Goal: Information Seeking & Learning: Learn about a topic

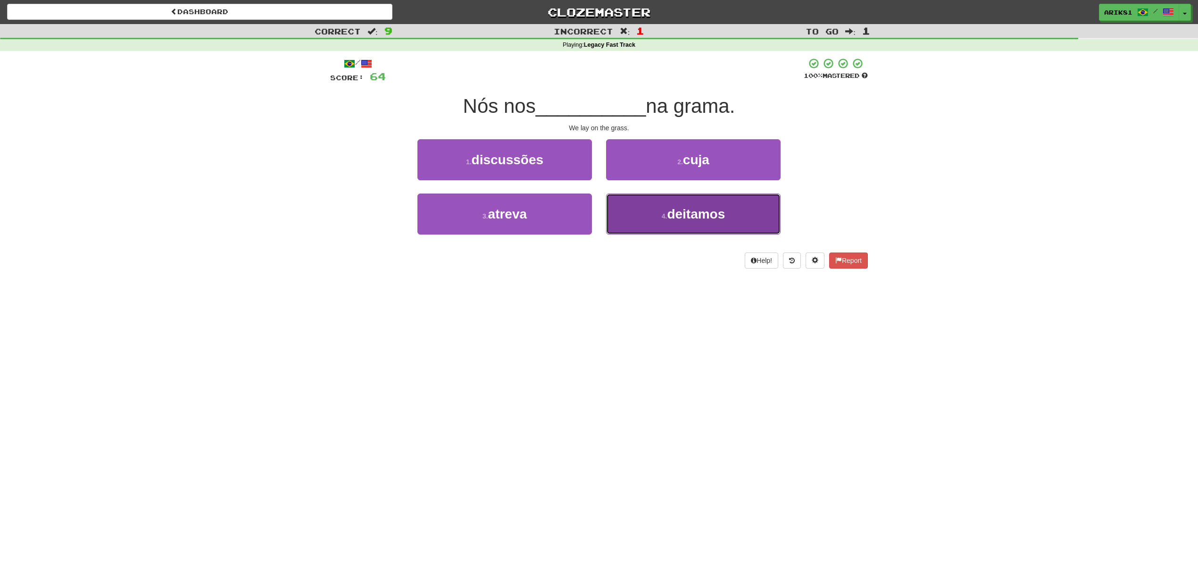
click at [689, 228] on button "4 . deitamos" at bounding box center [693, 213] width 175 height 41
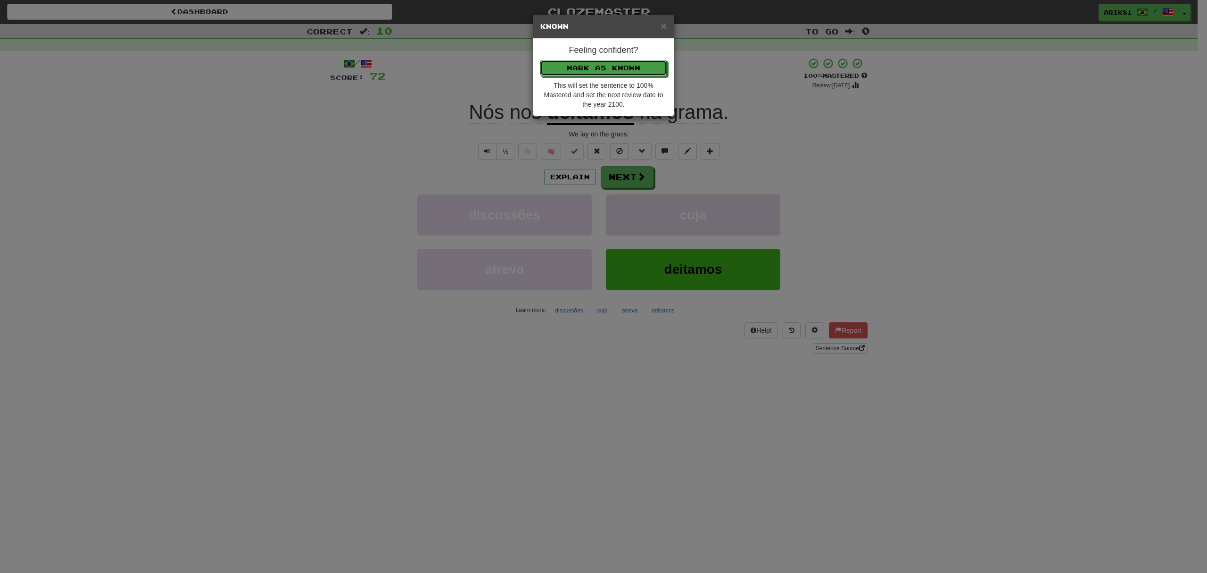
click at [541, 60] on button "Mark as Known" at bounding box center [604, 68] width 126 height 16
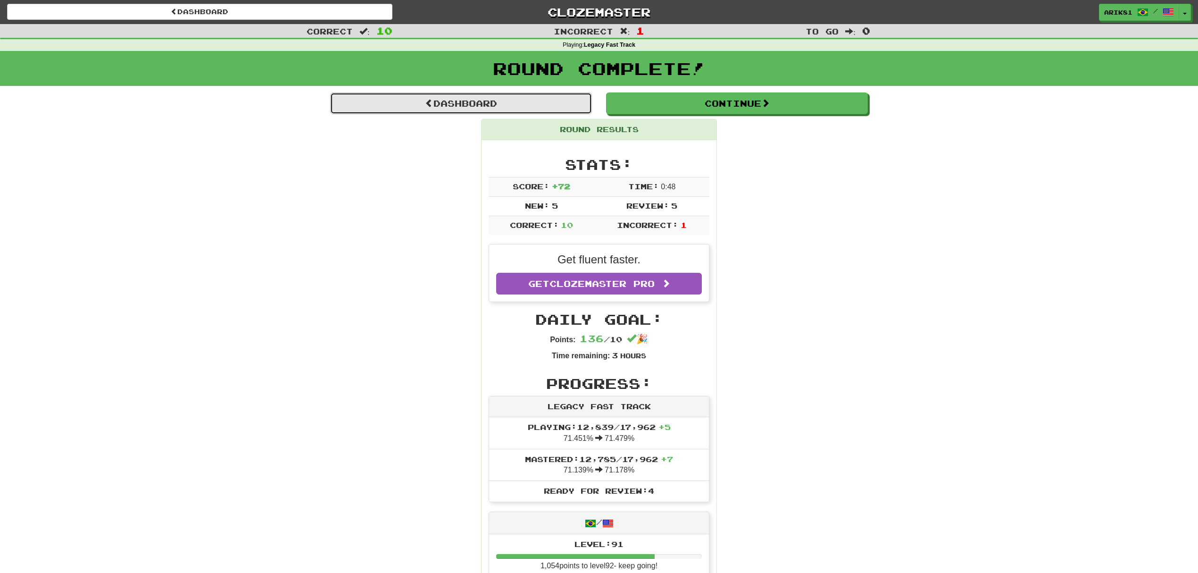
click at [502, 96] on link "Dashboard" at bounding box center [461, 103] width 262 height 22
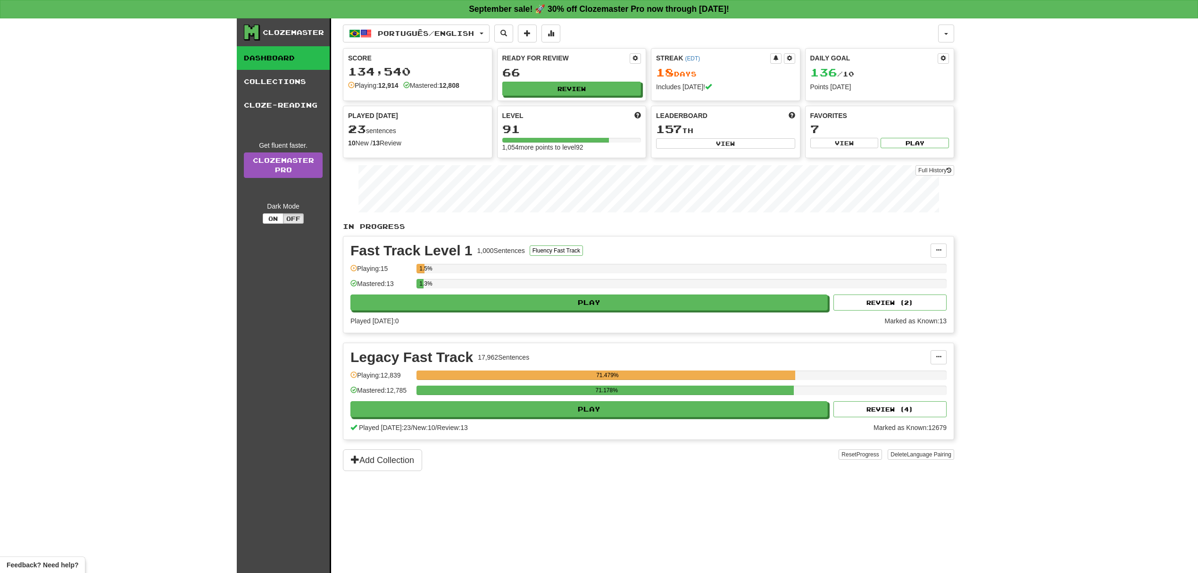
click at [941, 33] on button "button" at bounding box center [946, 34] width 16 height 18
click at [891, 153] on link "Logout" at bounding box center [904, 156] width 99 height 12
